Goal: Feedback & Contribution: Leave review/rating

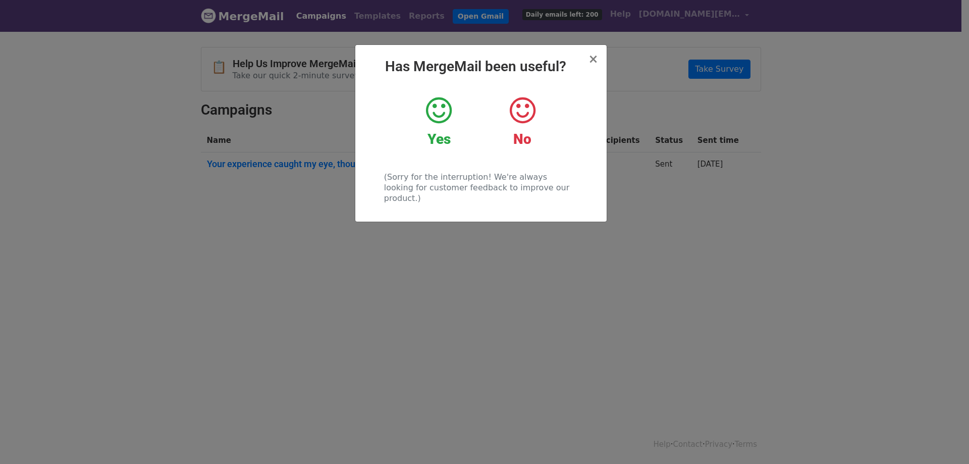
click at [429, 111] on icon at bounding box center [439, 110] width 26 height 30
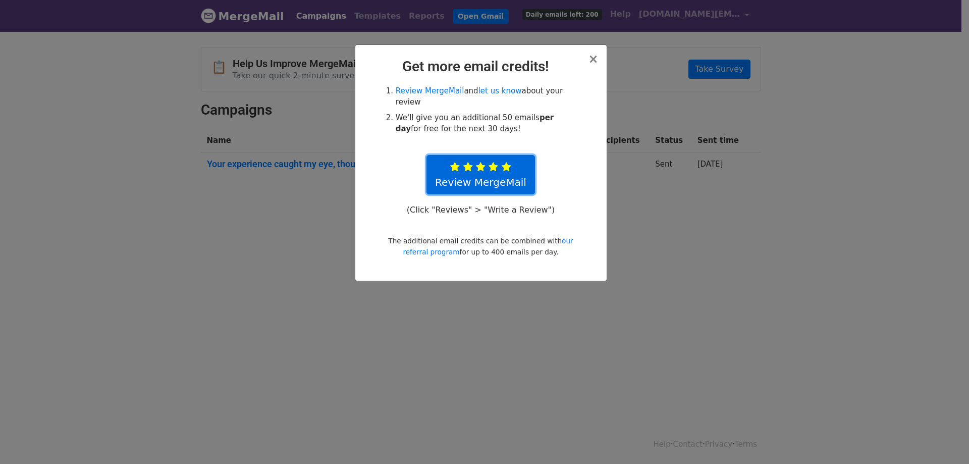
click at [486, 155] on link "Review MergeMail" at bounding box center [480, 174] width 108 height 39
click at [535, 121] on li "We'll give you an additional 50 emails per day for free for the next 30 days!" at bounding box center [487, 123] width 182 height 23
click at [481, 89] on link "let us know" at bounding box center [499, 90] width 43 height 9
click at [594, 54] on span "×" at bounding box center [593, 59] width 10 height 14
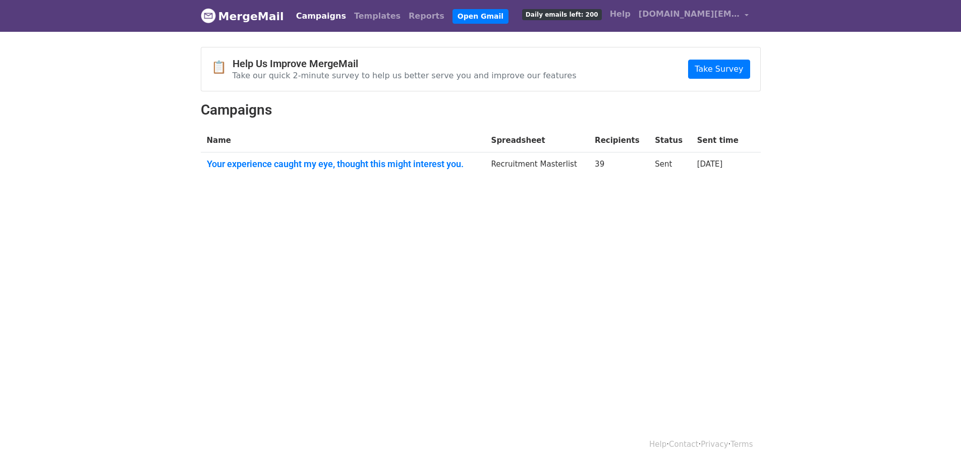
click at [477, 248] on html "MergeMail Campaigns Templates Reports Open Gmail Daily emails left: 200 Help br…" at bounding box center [480, 232] width 961 height 464
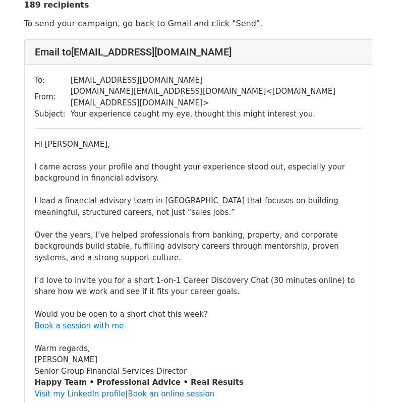
scroll to position [50, 0]
